Goal: Find specific page/section: Find specific page/section

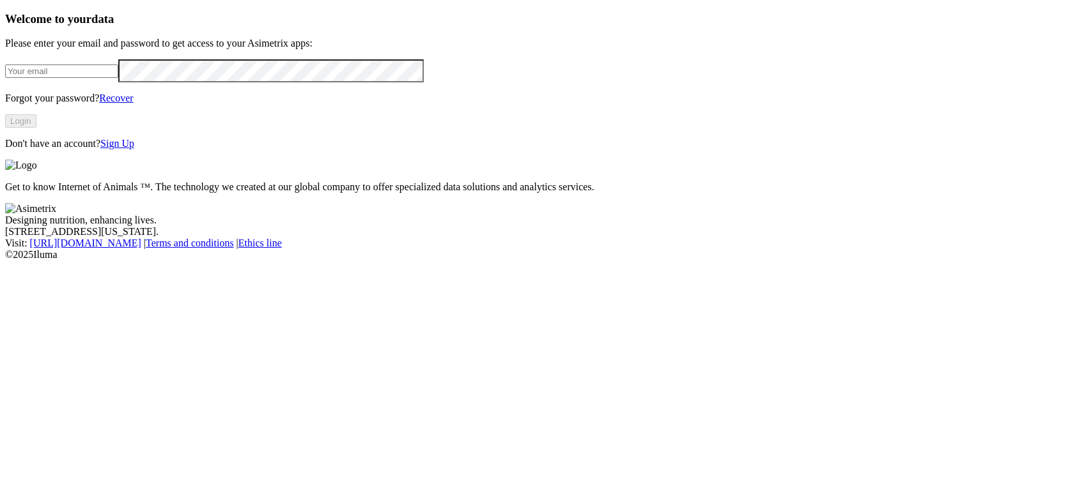
type input "[PERSON_NAME][EMAIL_ADDRESS][PERSON_NAME][DOMAIN_NAME]"
click at [36, 128] on button "Login" at bounding box center [20, 120] width 31 height 13
